Goal: Task Accomplishment & Management: Manage account settings

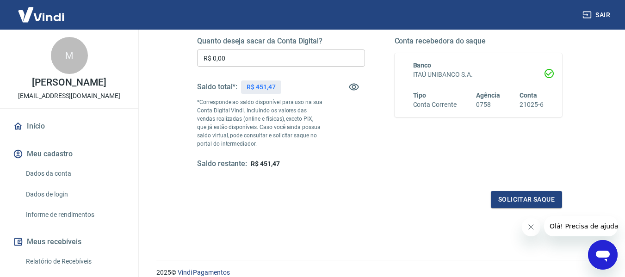
scroll to position [172, 0]
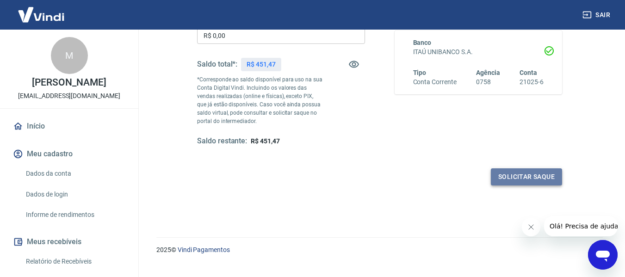
click at [511, 172] on button "Solicitar saque" at bounding box center [526, 176] width 71 height 17
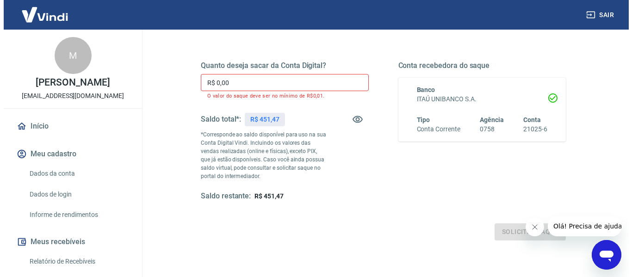
scroll to position [124, 0]
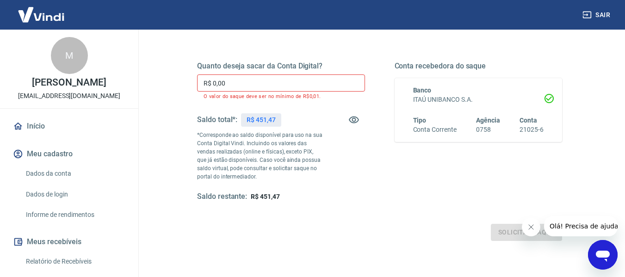
click at [321, 74] on div "Quanto deseja sacar da Conta Digital? R$ 0,00 ​ O valor do saque deve ser no mí…" at bounding box center [281, 131] width 168 height 140
click at [329, 84] on input "R$ 0,00" at bounding box center [281, 82] width 168 height 17
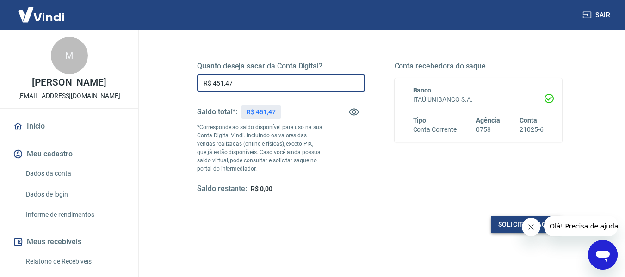
type input "R$ 451,47"
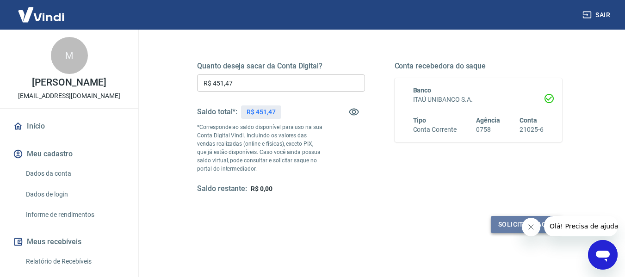
click at [503, 228] on button "Solicitar saque" at bounding box center [526, 224] width 71 height 17
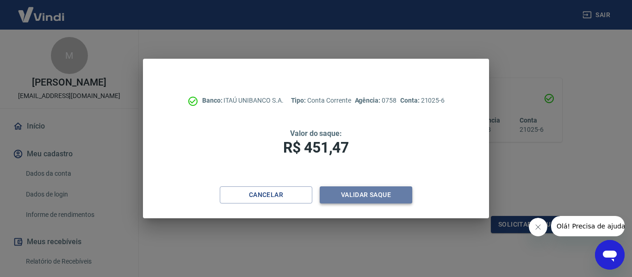
click at [363, 194] on button "Validar saque" at bounding box center [365, 194] width 92 height 17
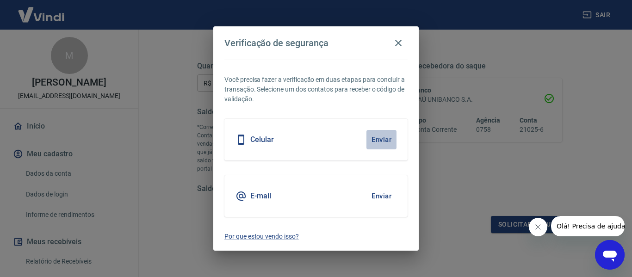
click at [383, 133] on button "Enviar" at bounding box center [381, 139] width 30 height 19
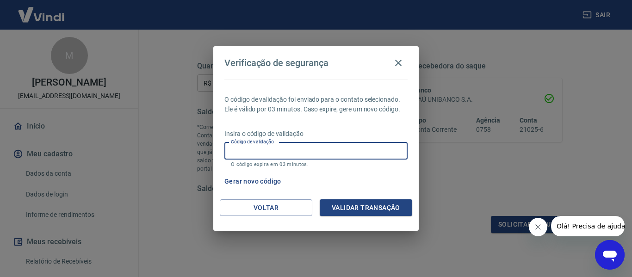
click at [300, 148] on input "Código de validação" at bounding box center [315, 150] width 183 height 17
type input "589263"
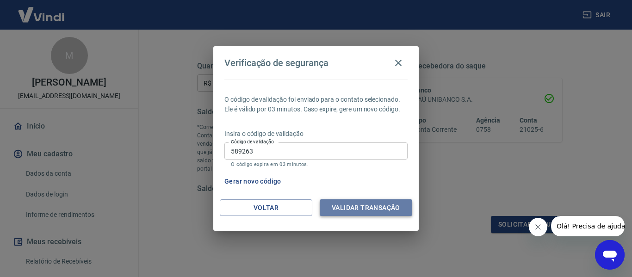
click at [356, 213] on button "Validar transação" at bounding box center [365, 207] width 92 height 17
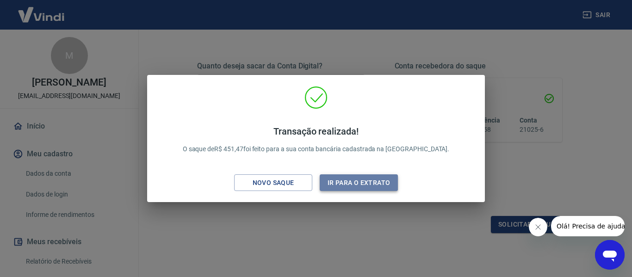
click at [356, 184] on button "Ir para o extrato" at bounding box center [358, 182] width 78 height 17
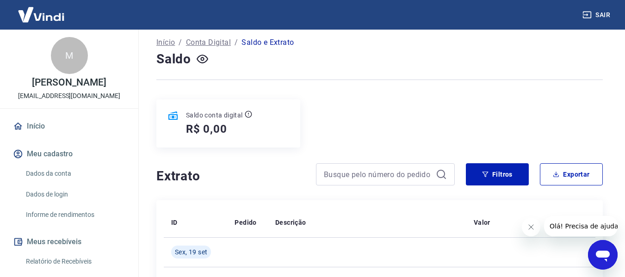
scroll to position [49, 0]
